Goal: Task Accomplishment & Management: Use online tool/utility

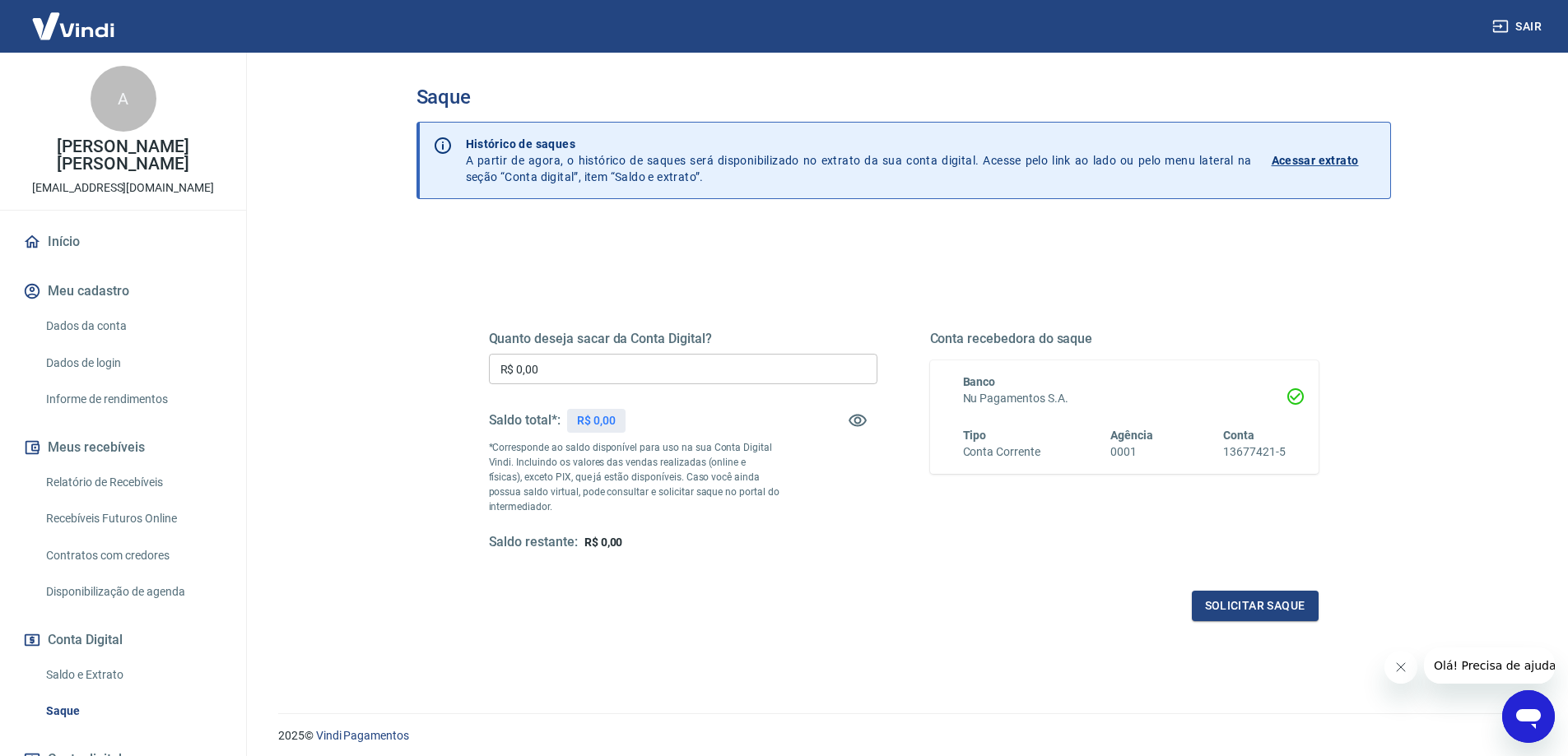
click at [1524, 712] on icon "Open messaging window" at bounding box center [1528, 719] width 24 height 19
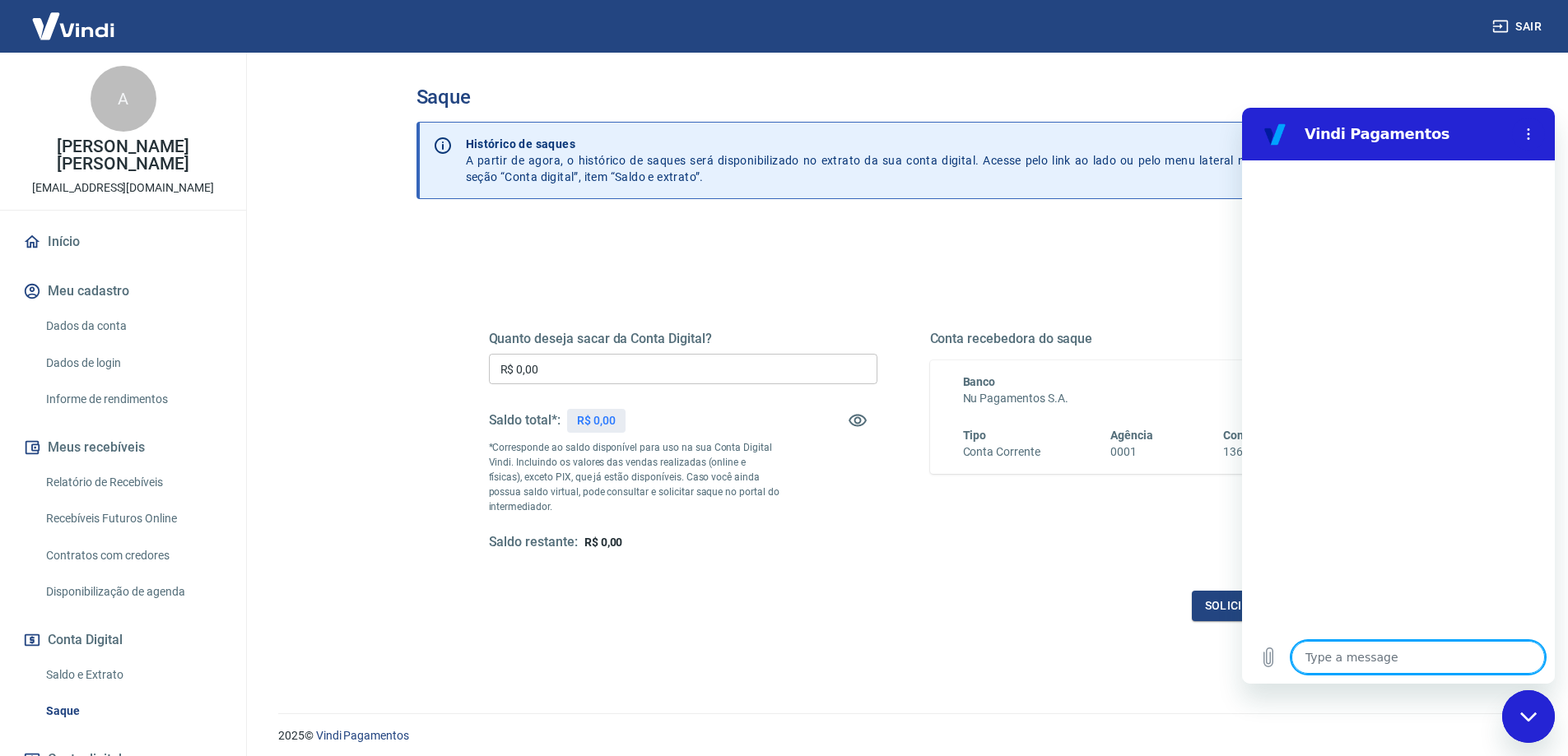
type textarea "x"
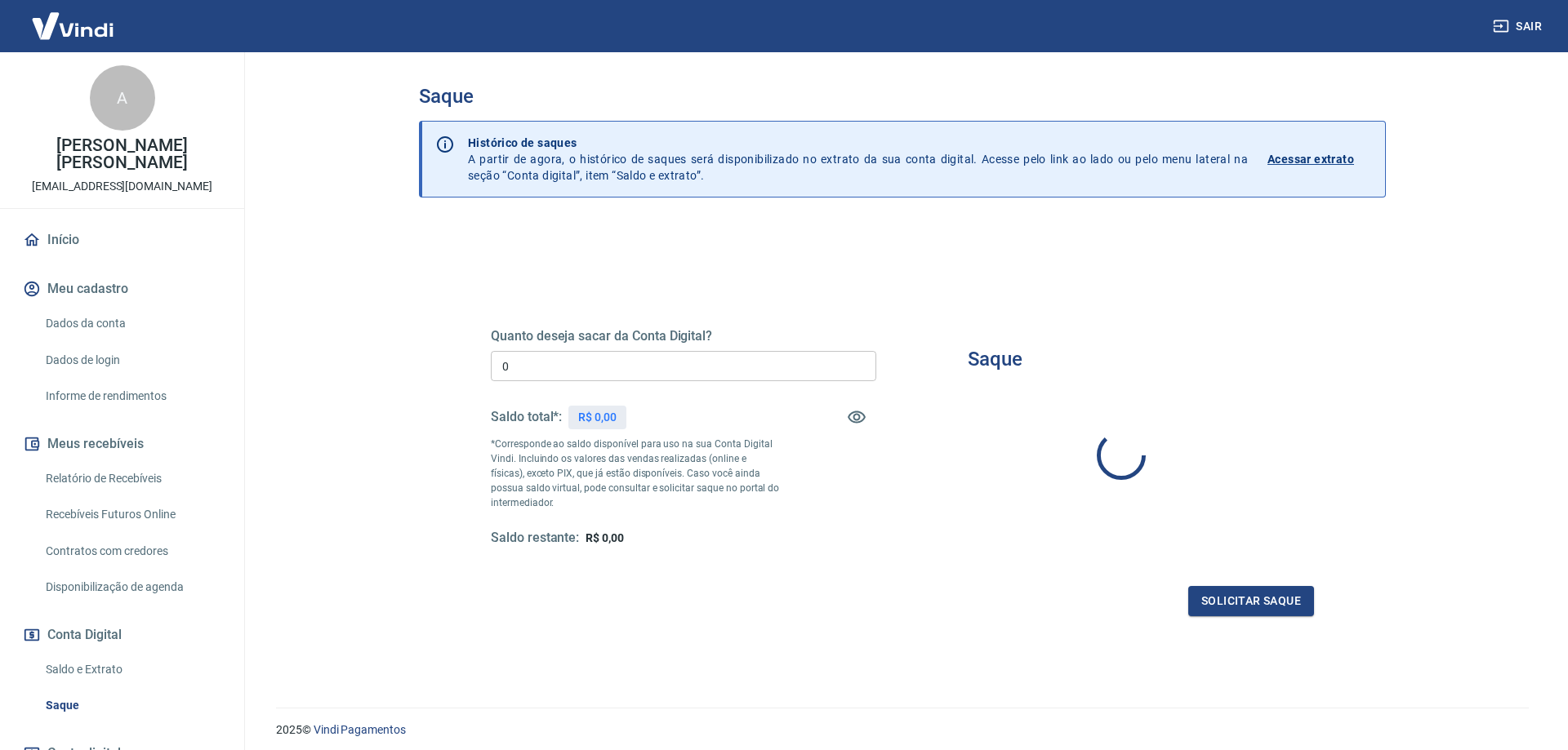
type input "R$ 0,00"
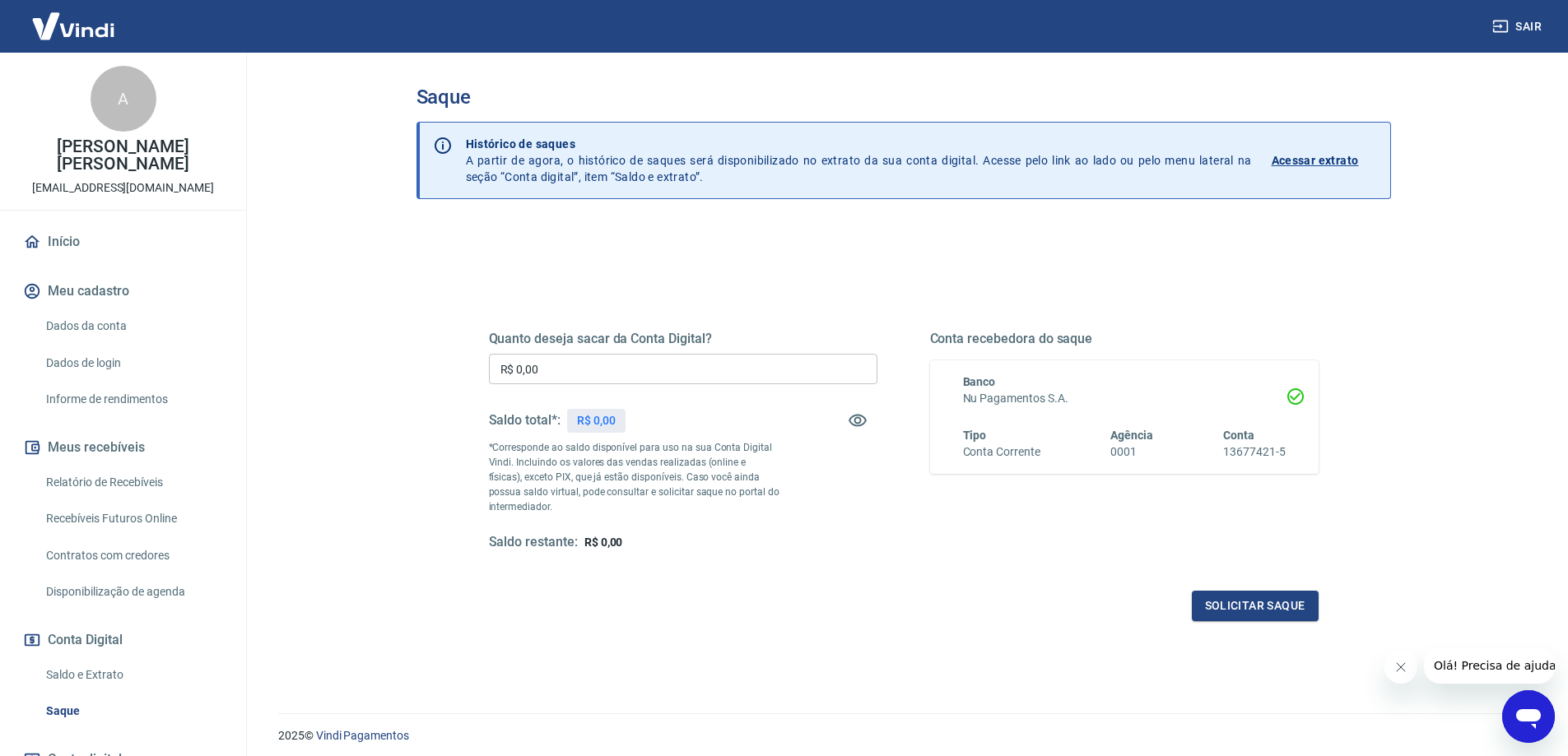
click at [1527, 723] on icon "Open messaging window" at bounding box center [1528, 716] width 29 height 29
